Goal: Navigation & Orientation: Find specific page/section

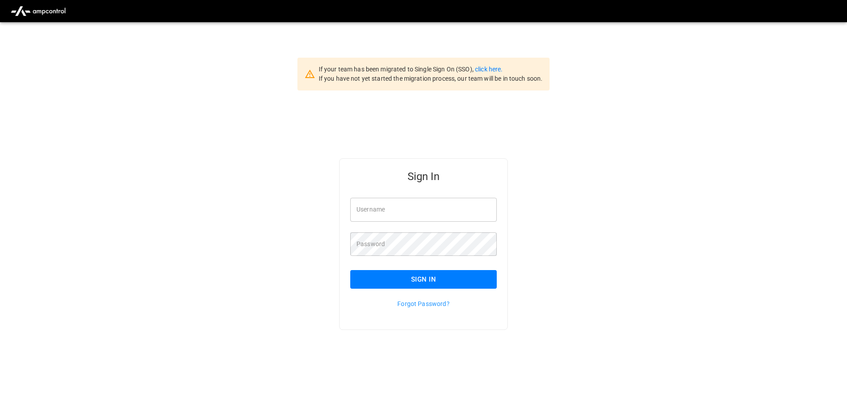
type input "**********"
click at [426, 278] on button "Sign In" at bounding box center [423, 279] width 146 height 19
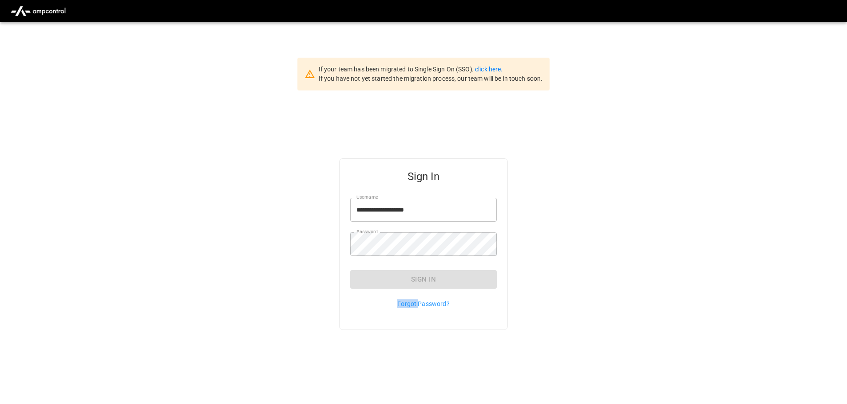
click at [426, 278] on div "Sign In" at bounding box center [423, 279] width 146 height 19
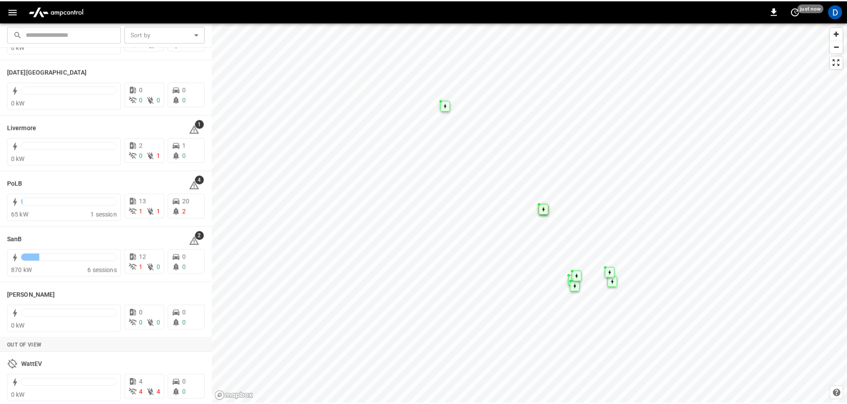
scroll to position [172, 0]
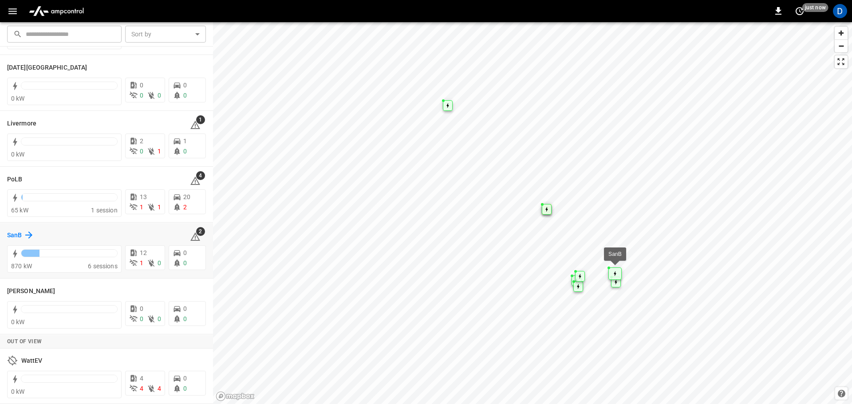
click at [14, 233] on h6 "SanB" at bounding box center [14, 236] width 15 height 10
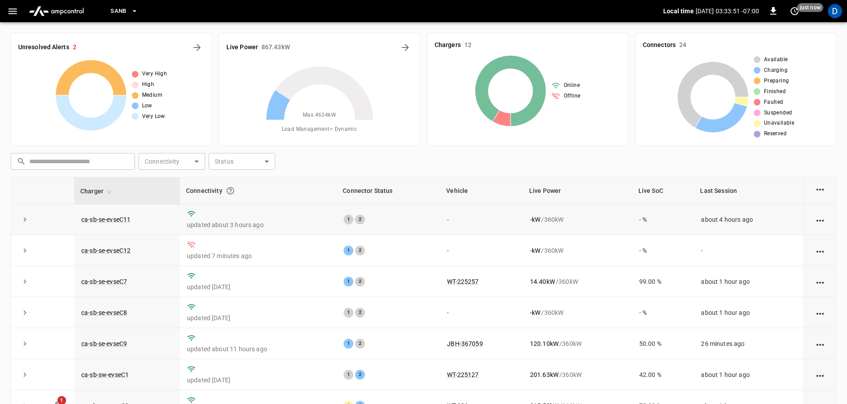
scroll to position [44, 0]
